Goal: Book appointment/travel/reservation

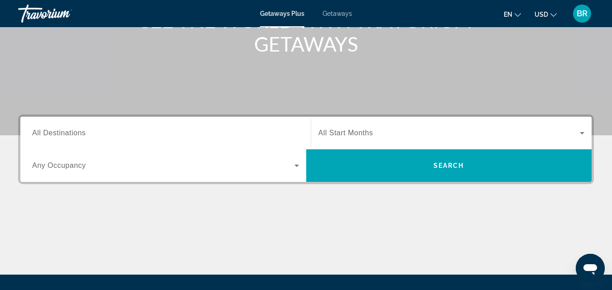
scroll to position [137, 0]
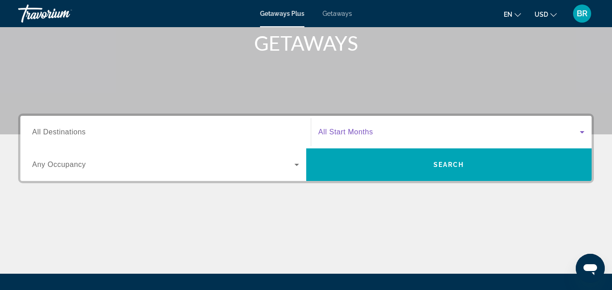
click at [396, 132] on span "Search widget" at bounding box center [450, 132] width 262 height 11
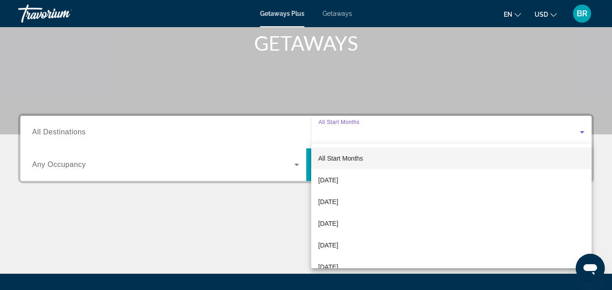
scroll to position [222, 0]
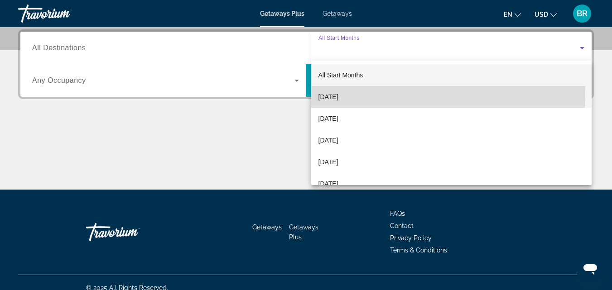
click at [339, 95] on span "[DATE]" at bounding box center [329, 97] width 20 height 11
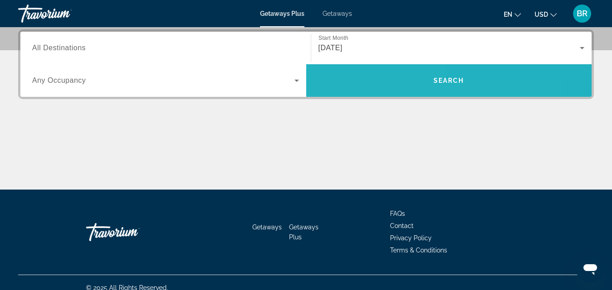
click at [347, 95] on span "Search widget" at bounding box center [449, 80] width 286 height 33
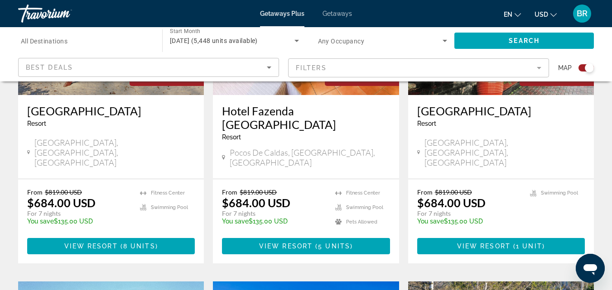
scroll to position [450, 0]
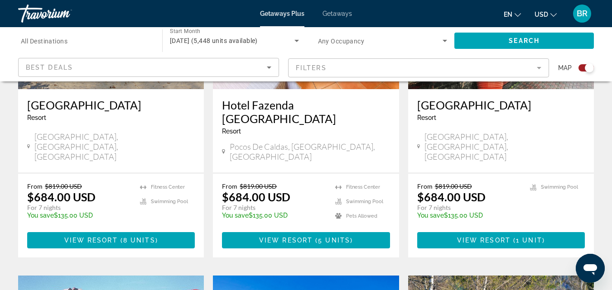
click at [335, 13] on span "Getaways" at bounding box center [337, 13] width 29 height 7
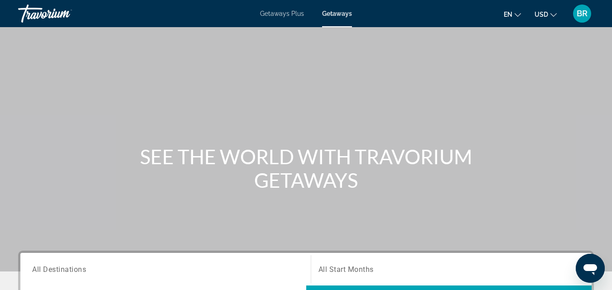
click at [288, 12] on span "Getaways Plus" at bounding box center [282, 13] width 44 height 7
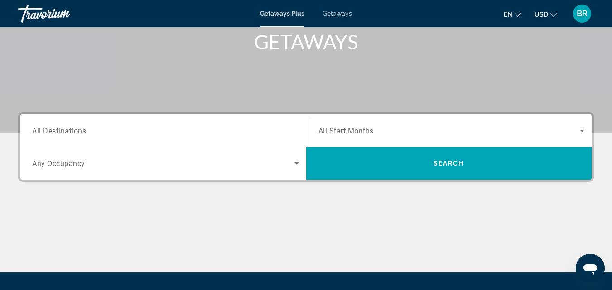
scroll to position [157, 0]
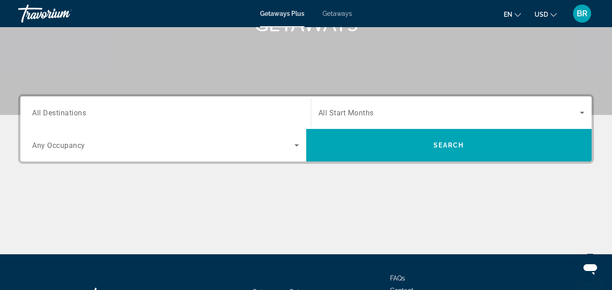
click at [474, 112] on span "Search widget" at bounding box center [450, 112] width 262 height 11
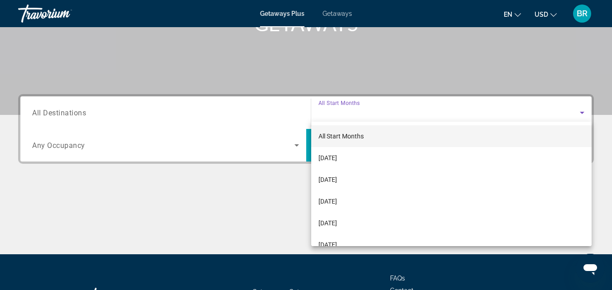
scroll to position [222, 0]
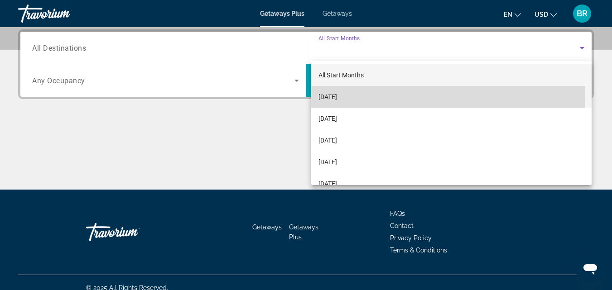
click at [337, 93] on span "[DATE]" at bounding box center [328, 97] width 19 height 11
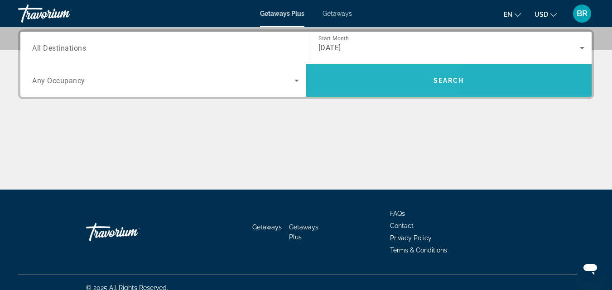
click at [354, 87] on span "Search widget" at bounding box center [449, 81] width 286 height 22
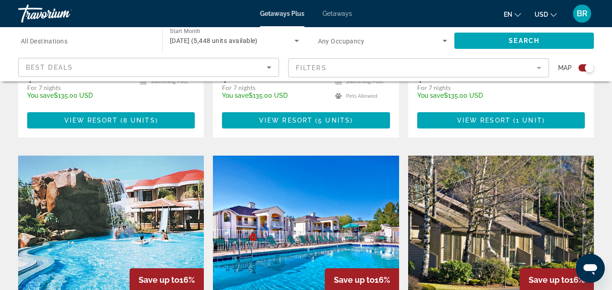
scroll to position [405, 0]
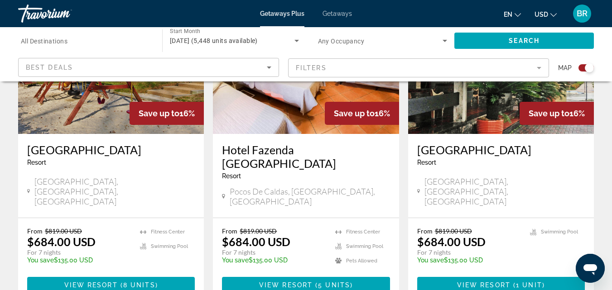
click at [399, 73] on mat-form-field "Filters" at bounding box center [418, 67] width 261 height 19
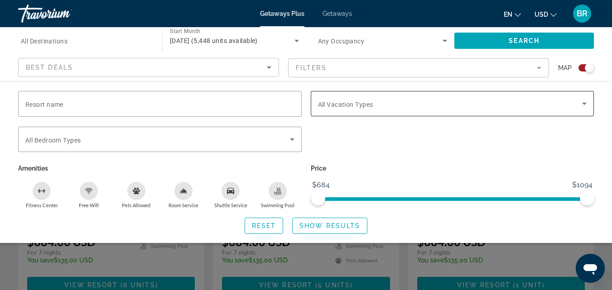
click at [330, 103] on span "All Vacation Types" at bounding box center [345, 104] width 55 height 7
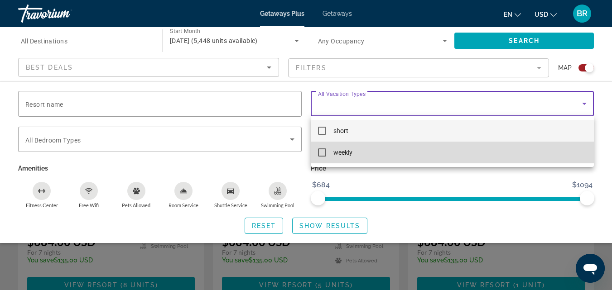
click at [322, 153] on mat-pseudo-checkbox at bounding box center [322, 153] width 8 height 8
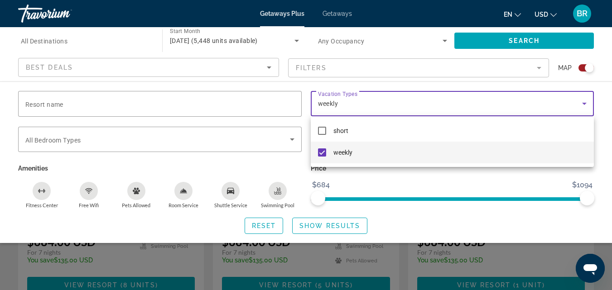
drag, startPoint x: 317, startPoint y: 195, endPoint x: 325, endPoint y: 201, distance: 10.1
click at [325, 201] on div at bounding box center [306, 145] width 612 height 290
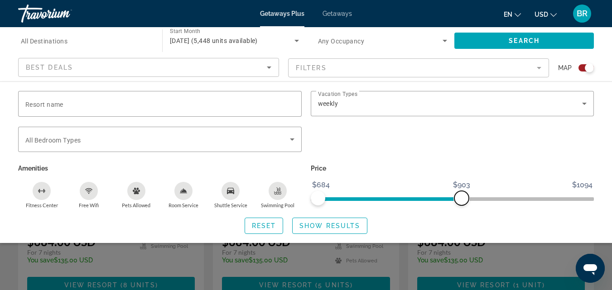
drag, startPoint x: 589, startPoint y: 196, endPoint x: 461, endPoint y: 227, distance: 131.4
click at [461, 227] on div "Resort name Vacation Types All Vacation Types weekly Bedroom Types All Bedroom …" at bounding box center [306, 162] width 612 height 143
drag, startPoint x: 457, startPoint y: 199, endPoint x: 390, endPoint y: 206, distance: 67.5
click at [390, 206] on div "Price $684 $1094 $684 $795" at bounding box center [452, 185] width 293 height 47
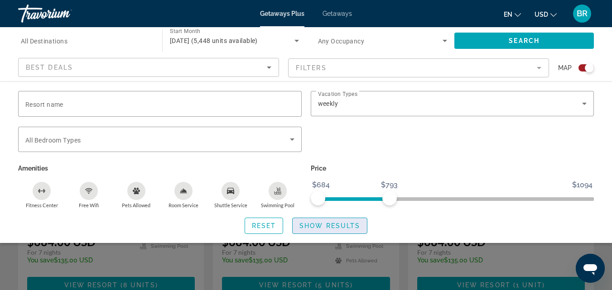
click at [324, 228] on span "Show Results" at bounding box center [330, 226] width 61 height 7
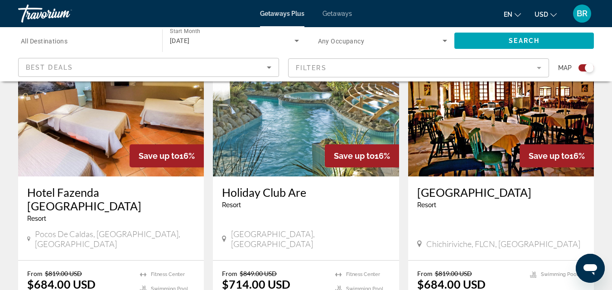
scroll to position [1401, 0]
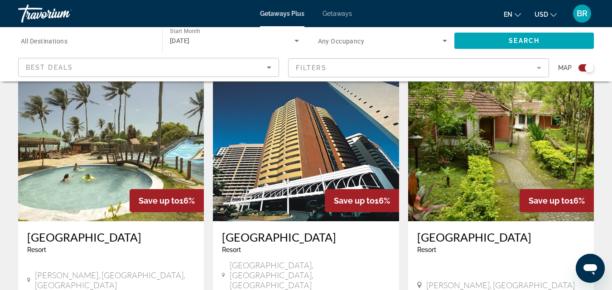
scroll to position [994, 0]
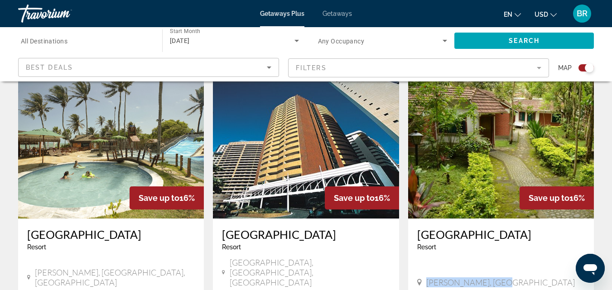
drag, startPoint x: 599, startPoint y: 188, endPoint x: 600, endPoint y: 202, distance: 14.1
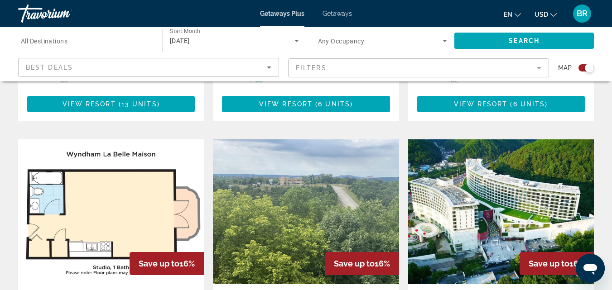
scroll to position [590, 0]
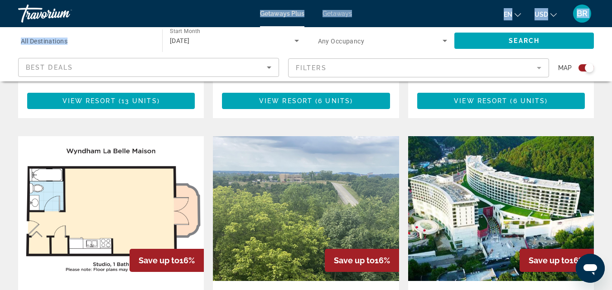
drag, startPoint x: 150, startPoint y: 29, endPoint x: 52, endPoint y: 23, distance: 98.5
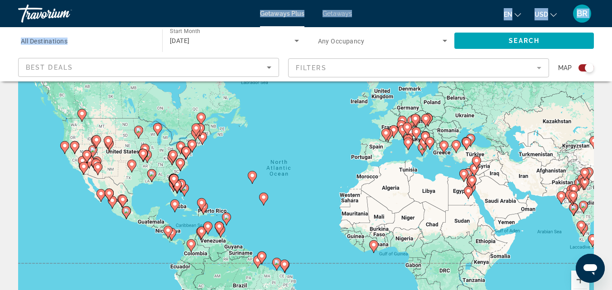
scroll to position [0, 0]
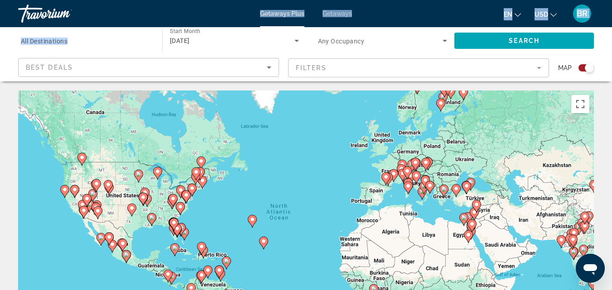
click at [45, 11] on div "Travorium" at bounding box center [63, 14] width 91 height 24
